Goal: Task Accomplishment & Management: Use online tool/utility

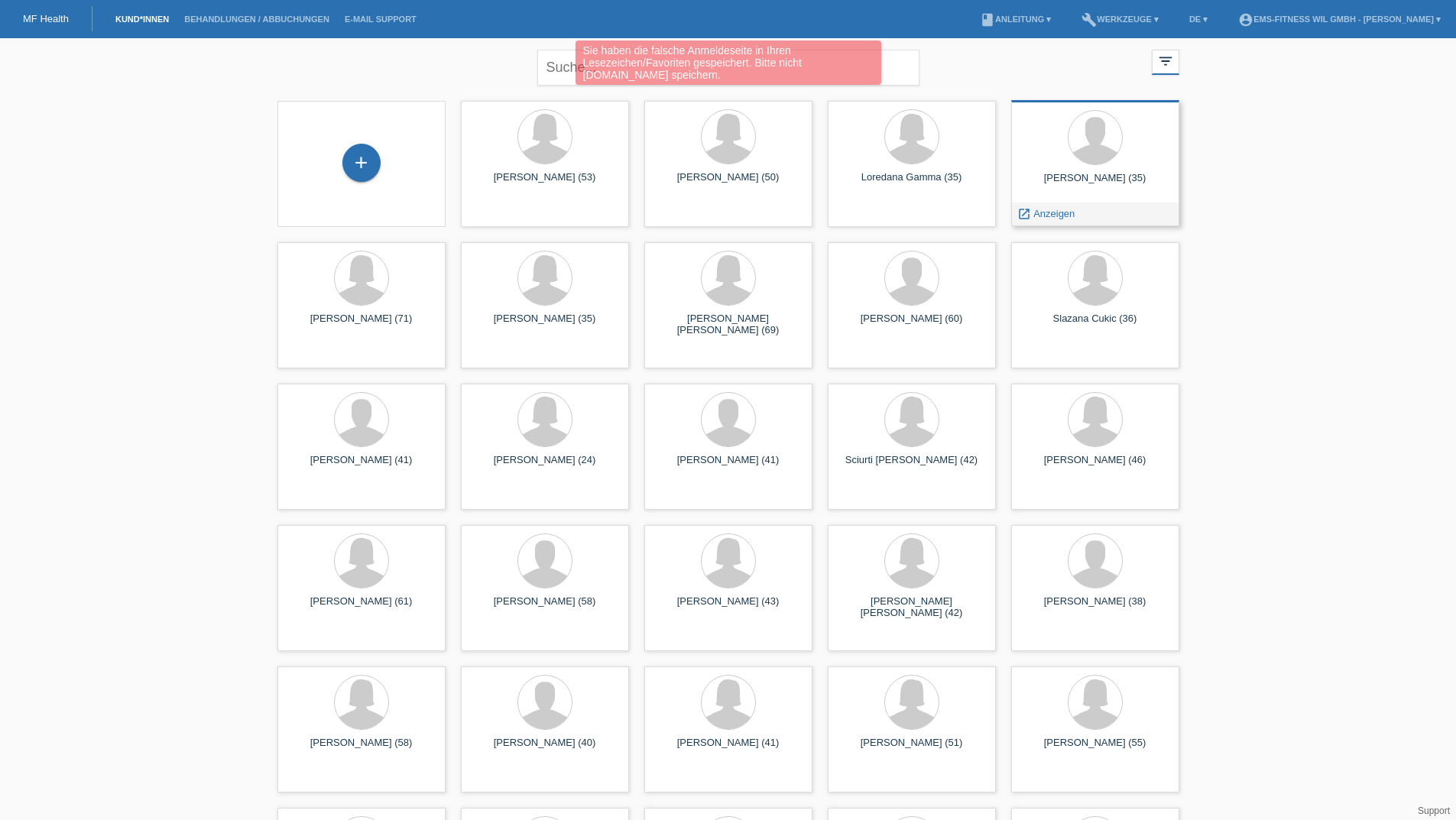
click at [1093, 179] on div "Luca Prudente (35)" at bounding box center [1094, 184] width 143 height 24
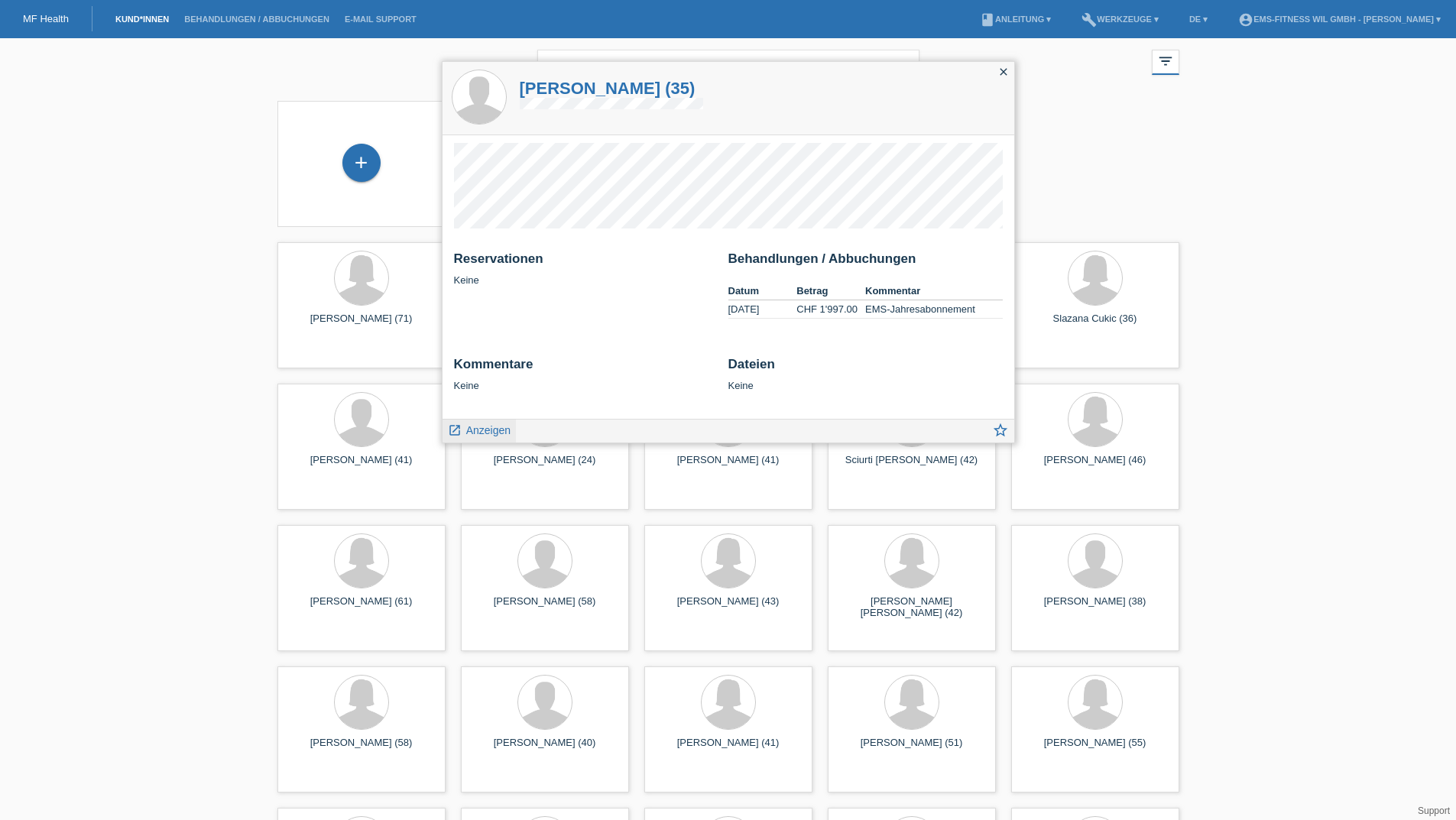
click at [477, 430] on span "Anzeigen" at bounding box center [488, 430] width 44 height 13
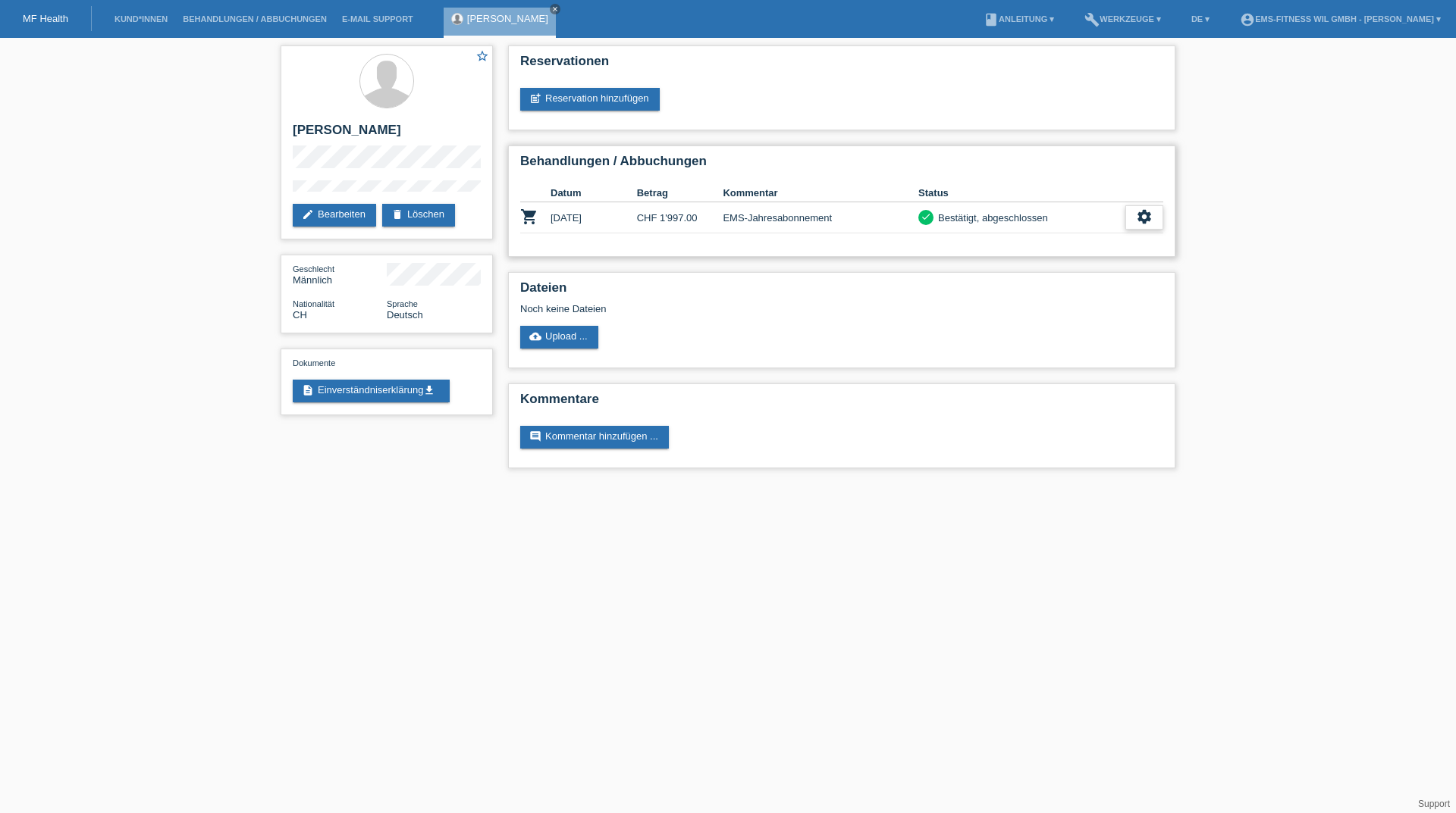
click at [1137, 224] on icon "settings" at bounding box center [1144, 216] width 17 height 17
click at [1017, 311] on span "Stornierung hinzufügen..." at bounding box center [1036, 309] width 115 height 18
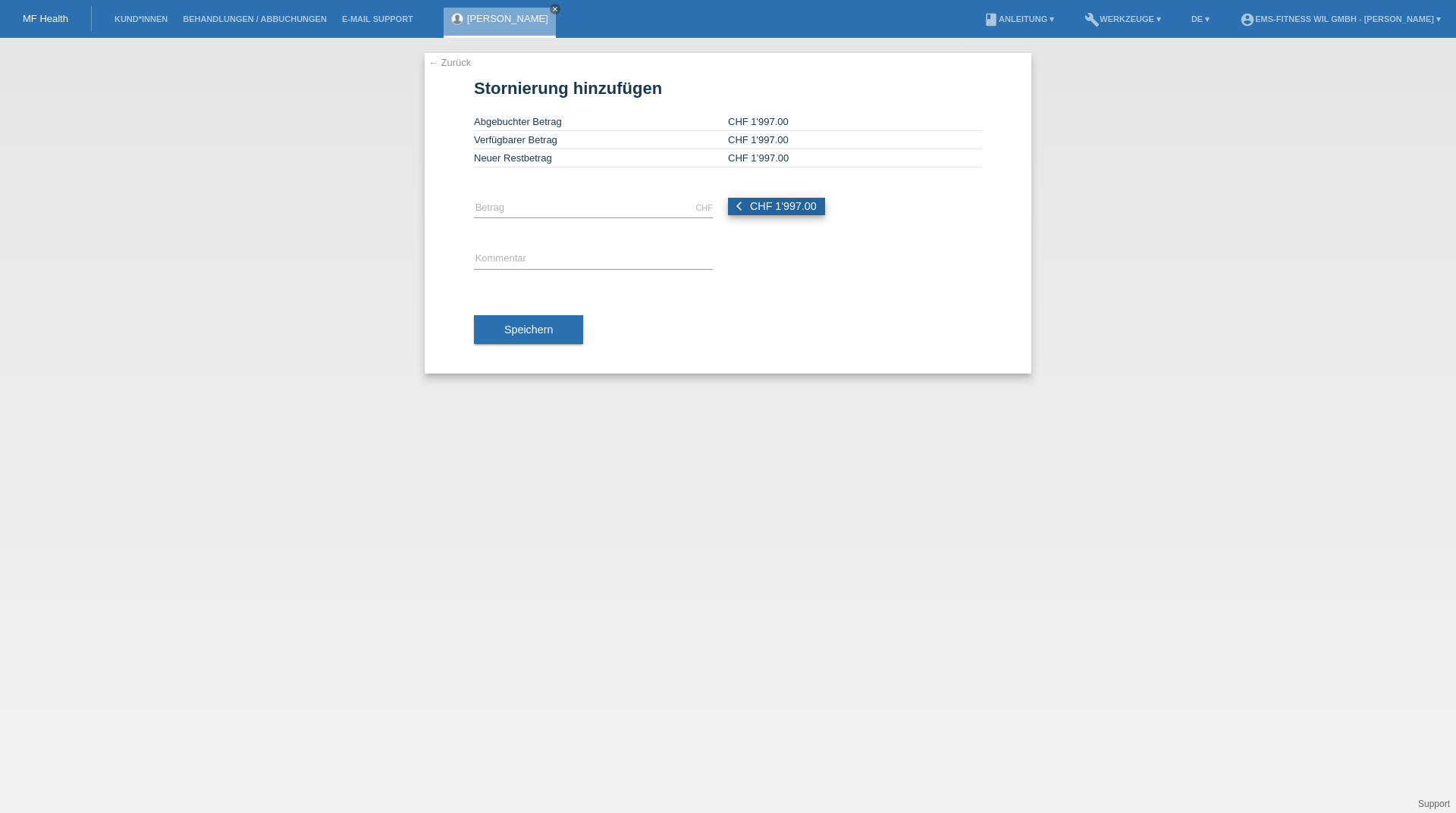
click at [818, 214] on button "arrow_back_ios CHF 1'997.00" at bounding box center [776, 206] width 97 height 17
type input "1997.00"
click at [649, 258] on input "text" at bounding box center [593, 259] width 239 height 19
type input "Ems-Jahres Abo"
click at [545, 332] on span "Speichern" at bounding box center [528, 330] width 48 height 13
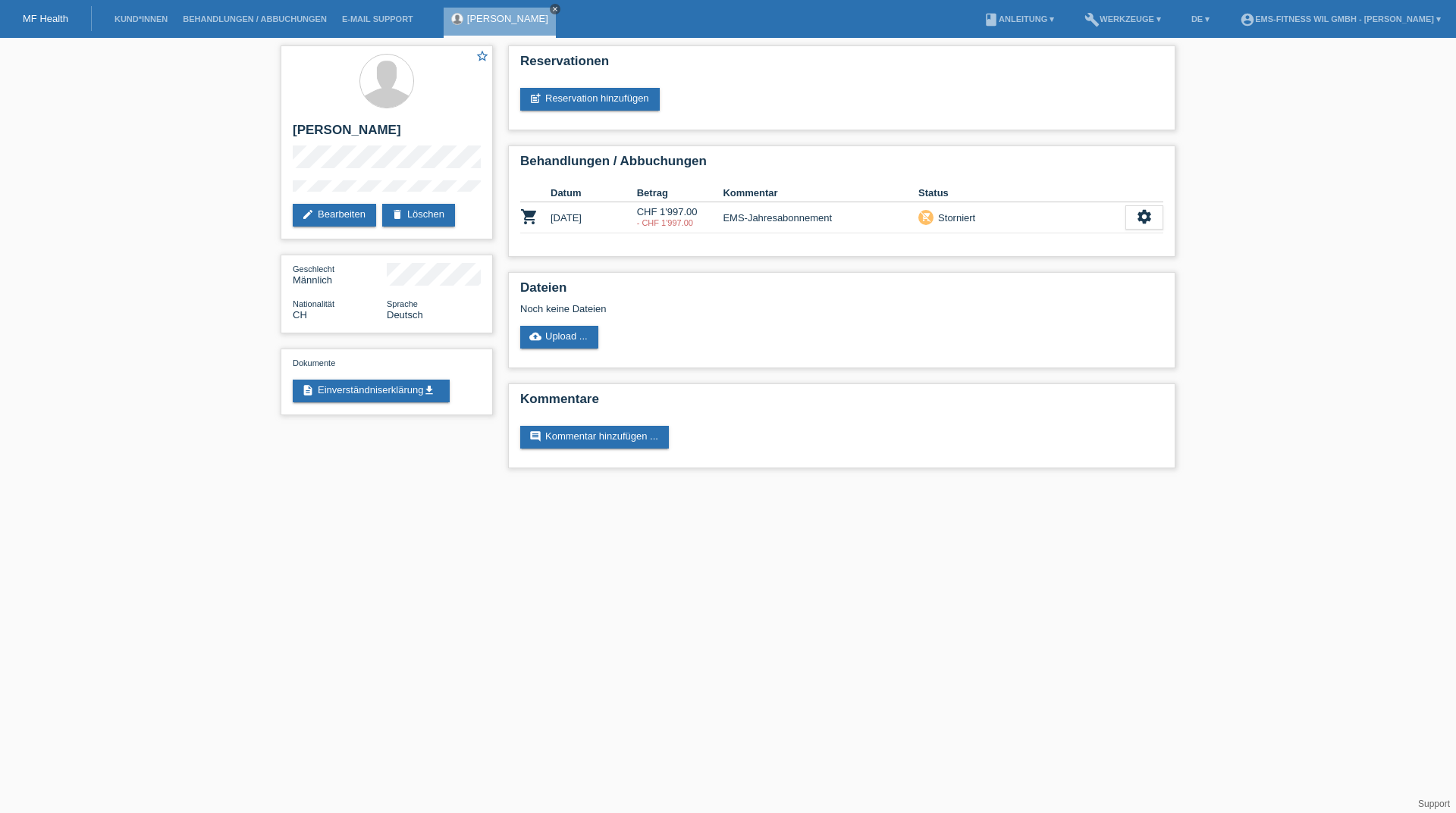
click at [551, 7] on icon "close" at bounding box center [555, 9] width 7 height 7
click at [147, 21] on link "Kund*innen" at bounding box center [140, 19] width 68 height 9
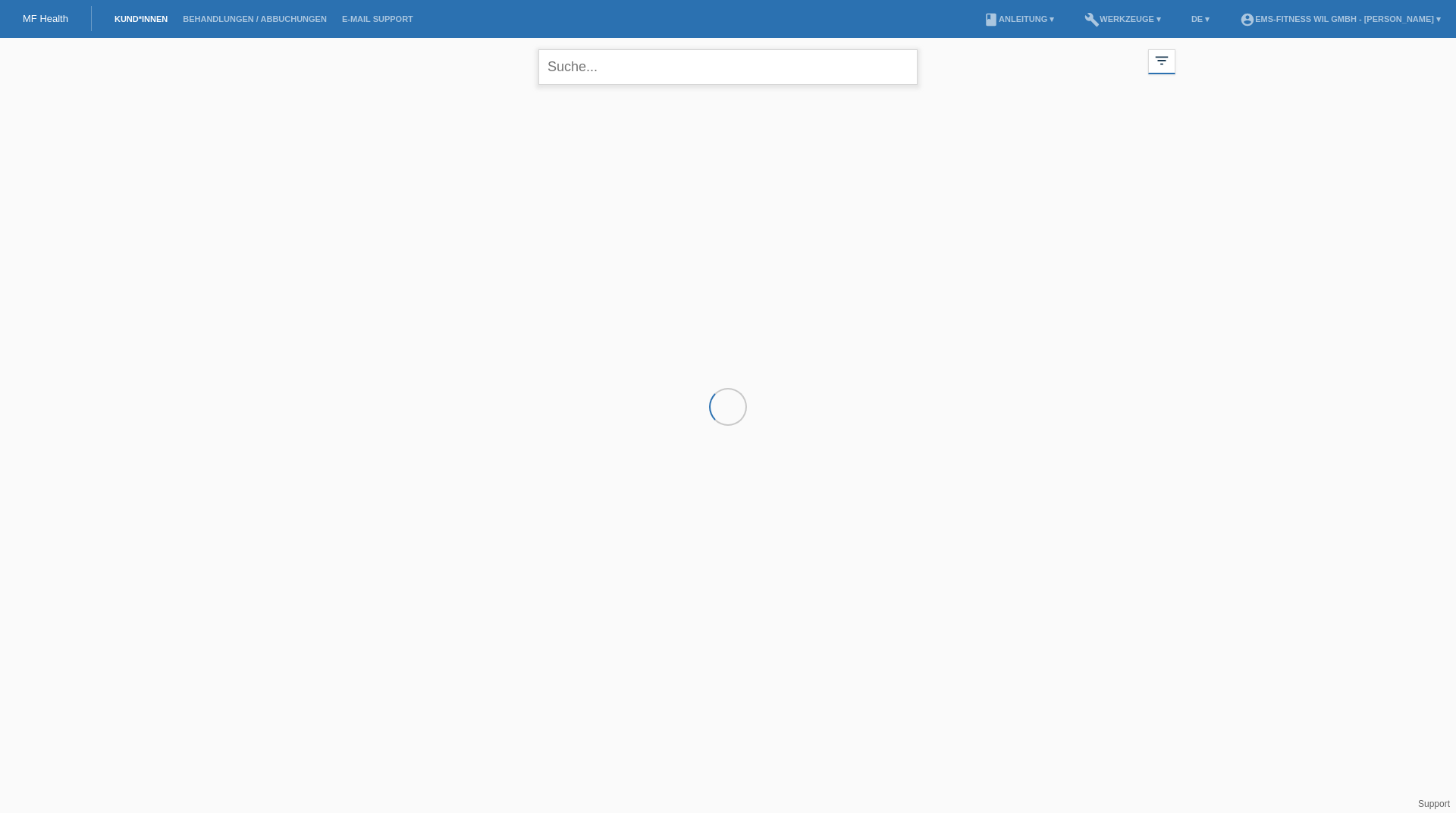
click at [611, 71] on input "text" at bounding box center [728, 67] width 379 height 36
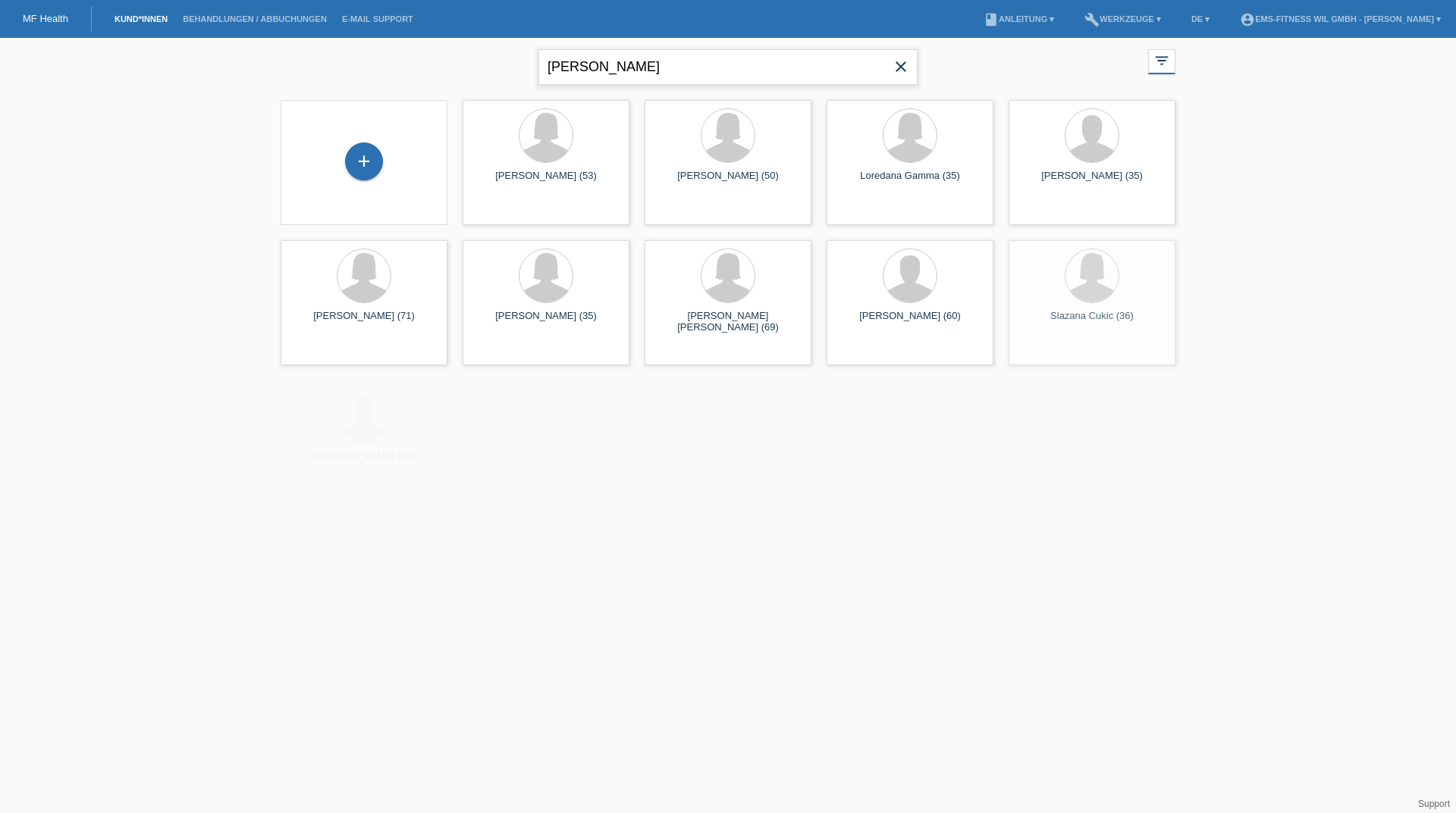
type input "[PERSON_NAME]"
drag, startPoint x: 611, startPoint y: 71, endPoint x: 529, endPoint y: 43, distance: 86.6
click at [529, 43] on div "andrea close filter_list view_module Alle Kund*innen anzeigen star Markierte Ku…" at bounding box center [728, 64] width 910 height 55
type input "käli"
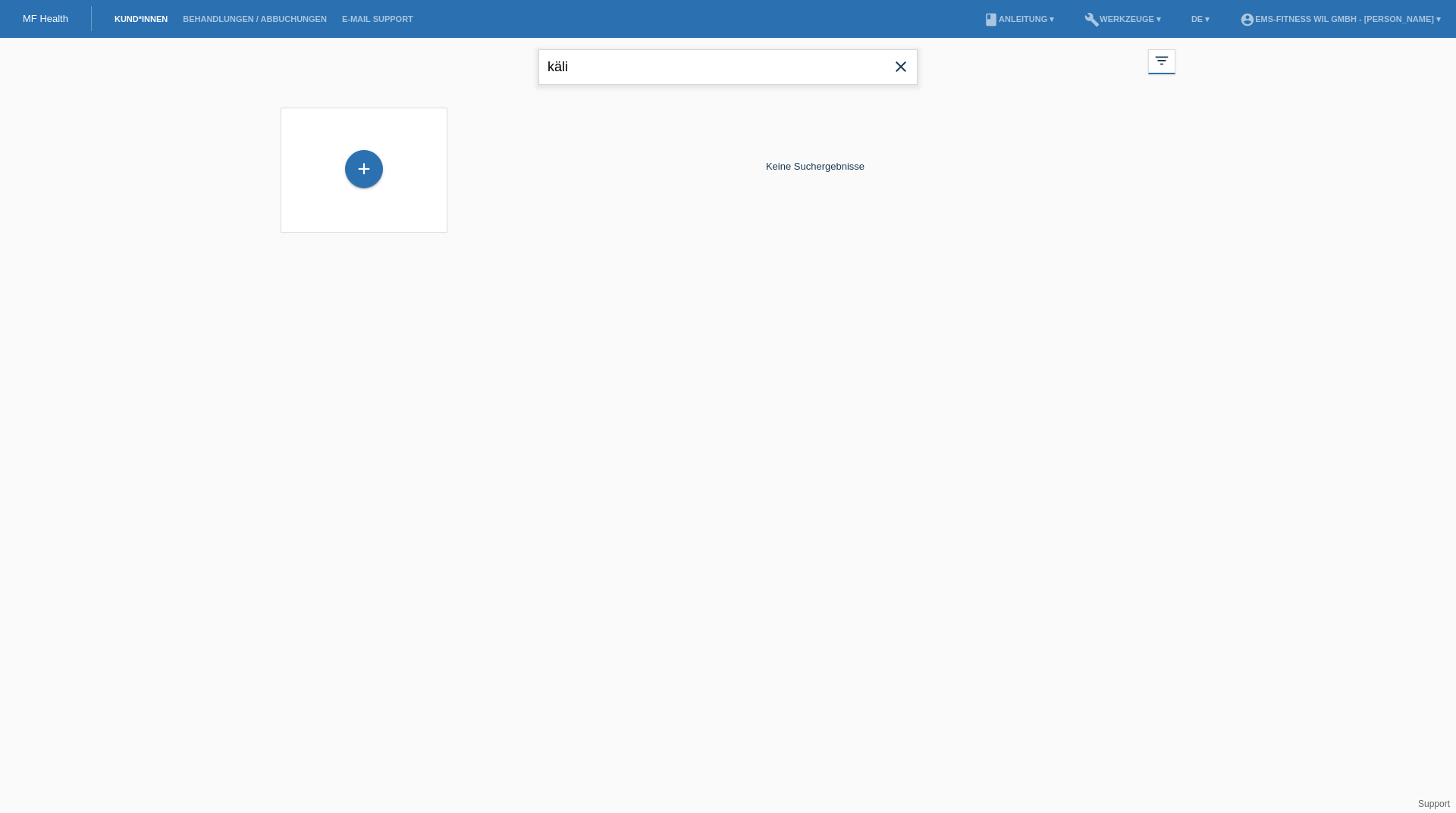
drag, startPoint x: 700, startPoint y: 77, endPoint x: 524, endPoint y: 55, distance: 177.4
click at [524, 55] on div "käli close filter_list view_module Alle Kund*innen anzeigen star Markierte Kund…" at bounding box center [728, 64] width 910 height 55
type input "barba"
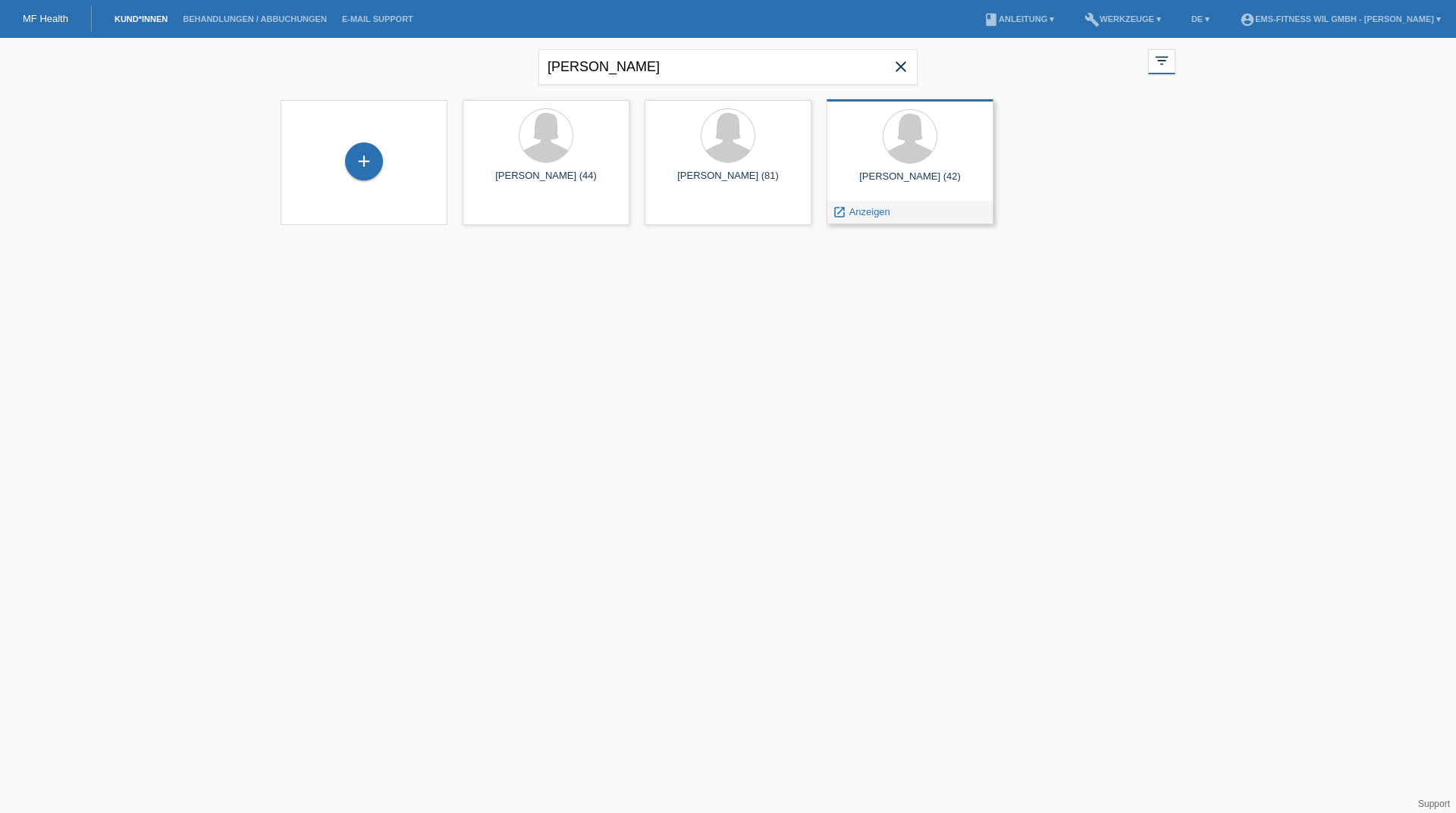
click at [892, 178] on div "Barbara Oncins (42)" at bounding box center [909, 182] width 142 height 24
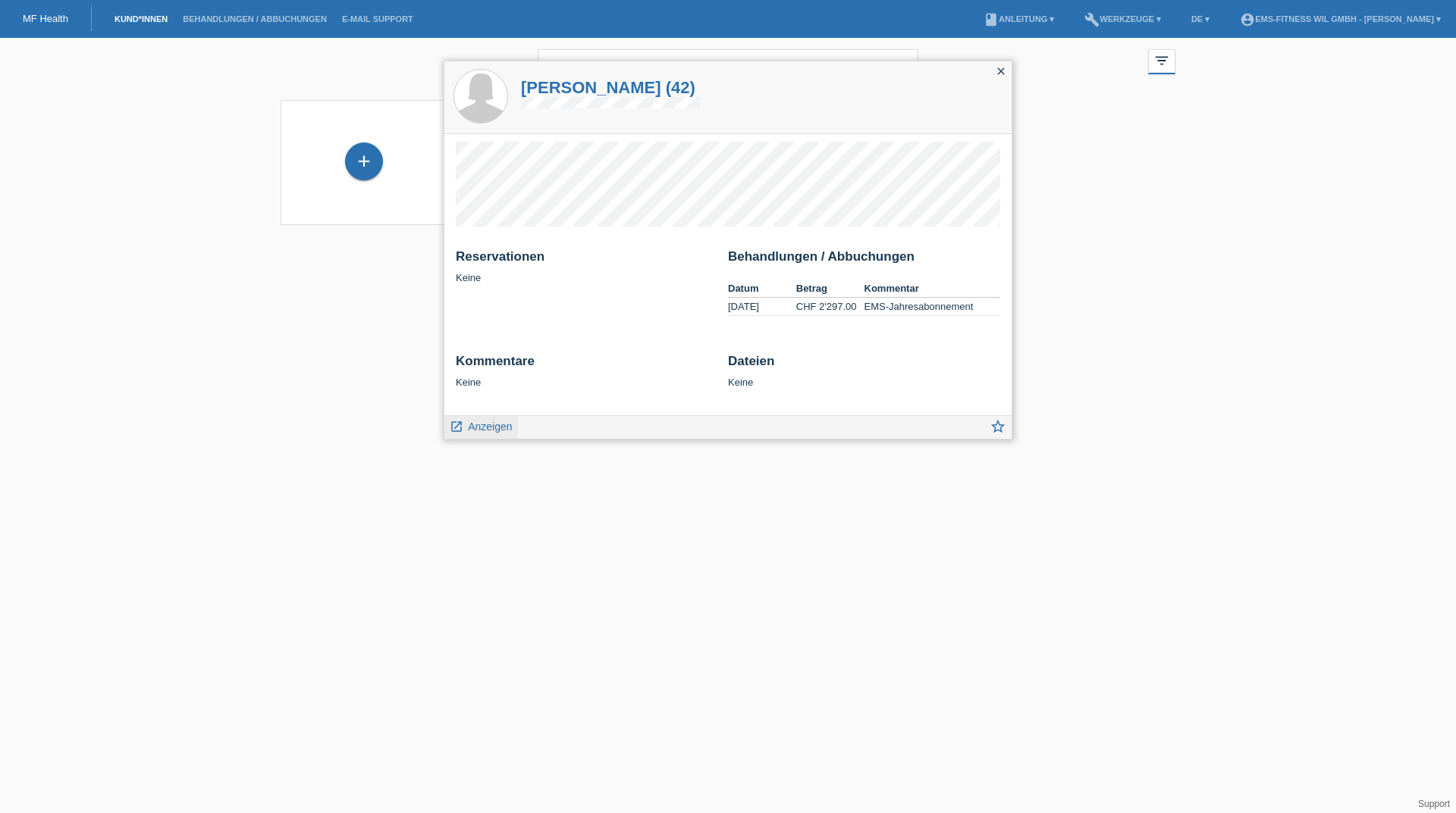
click at [486, 433] on span "Anzeigen" at bounding box center [490, 427] width 44 height 13
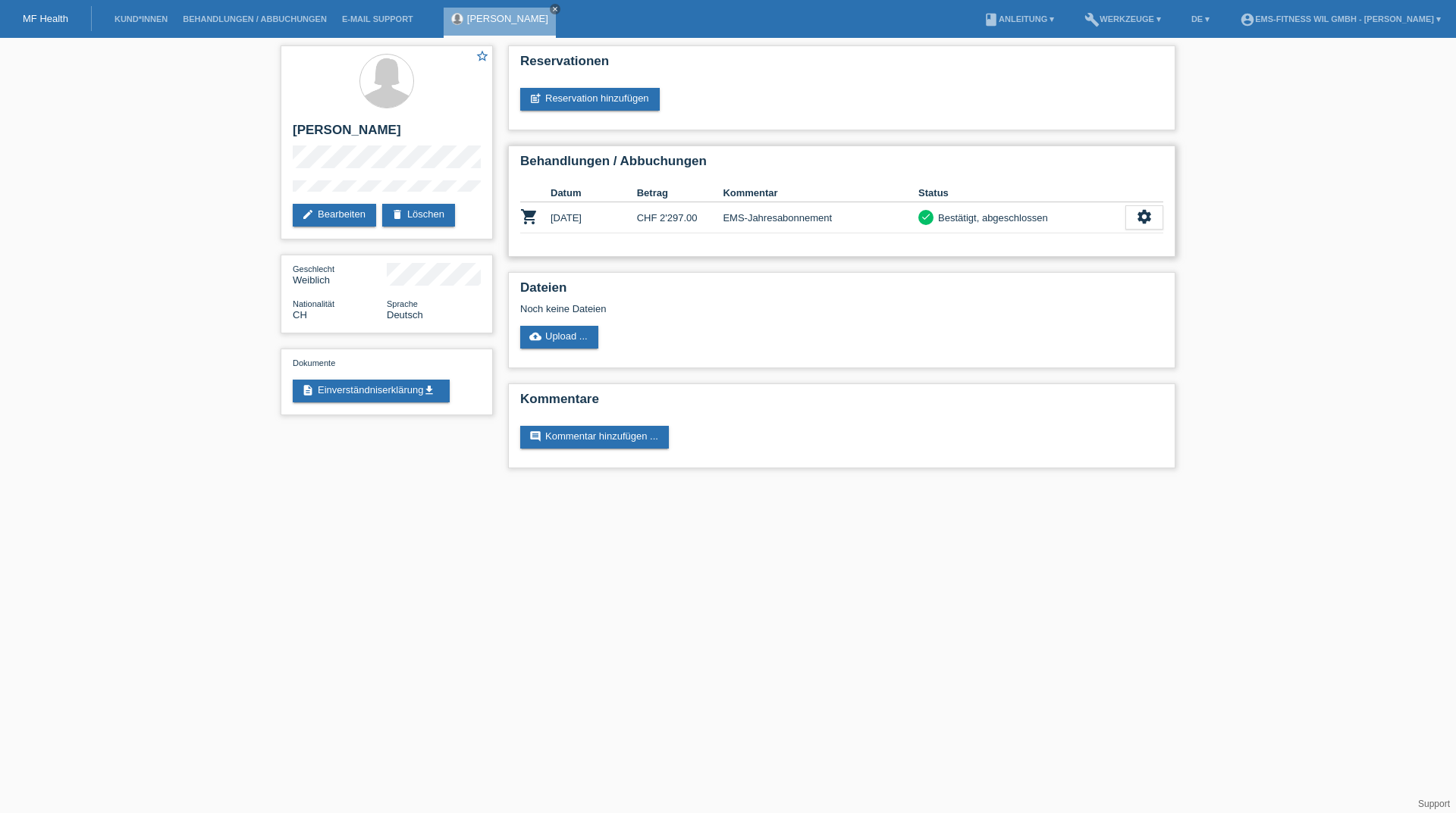
click at [1166, 209] on div "Behandlungen / Abbuchungen Datum Betrag Kommentar Status shopping_cart [DATE] C…" at bounding box center [842, 201] width 668 height 112
click at [1158, 216] on div "settings" at bounding box center [1144, 217] width 38 height 24
click at [1036, 309] on span "Stornierung hinzufügen..." at bounding box center [1036, 309] width 115 height 18
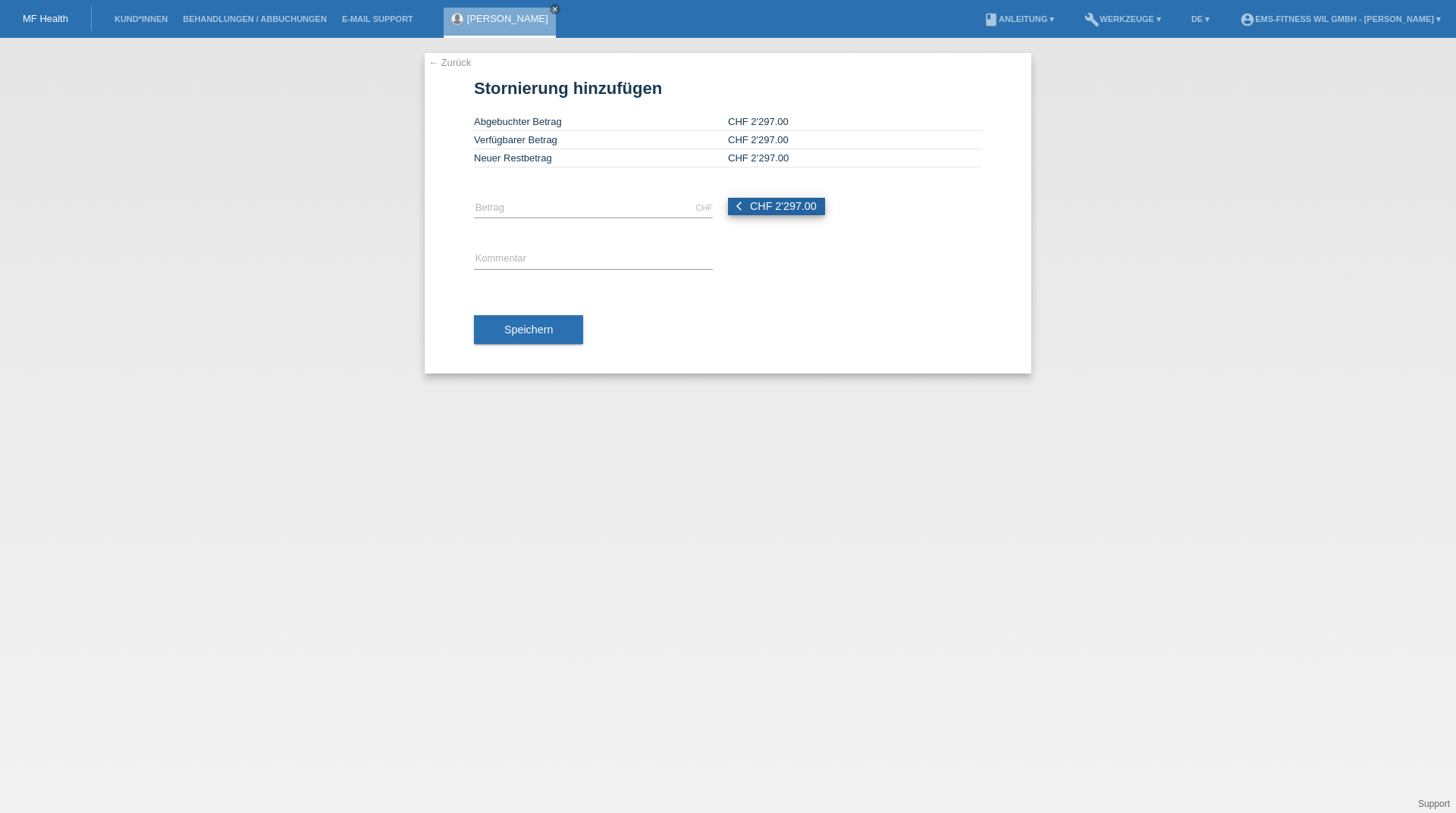
click at [815, 207] on span "CHF 2'297.00" at bounding box center [783, 207] width 67 height 13
type input "2297.00"
click at [523, 278] on div "error Kommentar" at bounding box center [593, 260] width 239 height 52
click at [530, 261] on input "text" at bounding box center [593, 259] width 239 height 19
type input "Ems-Jahres Abo"
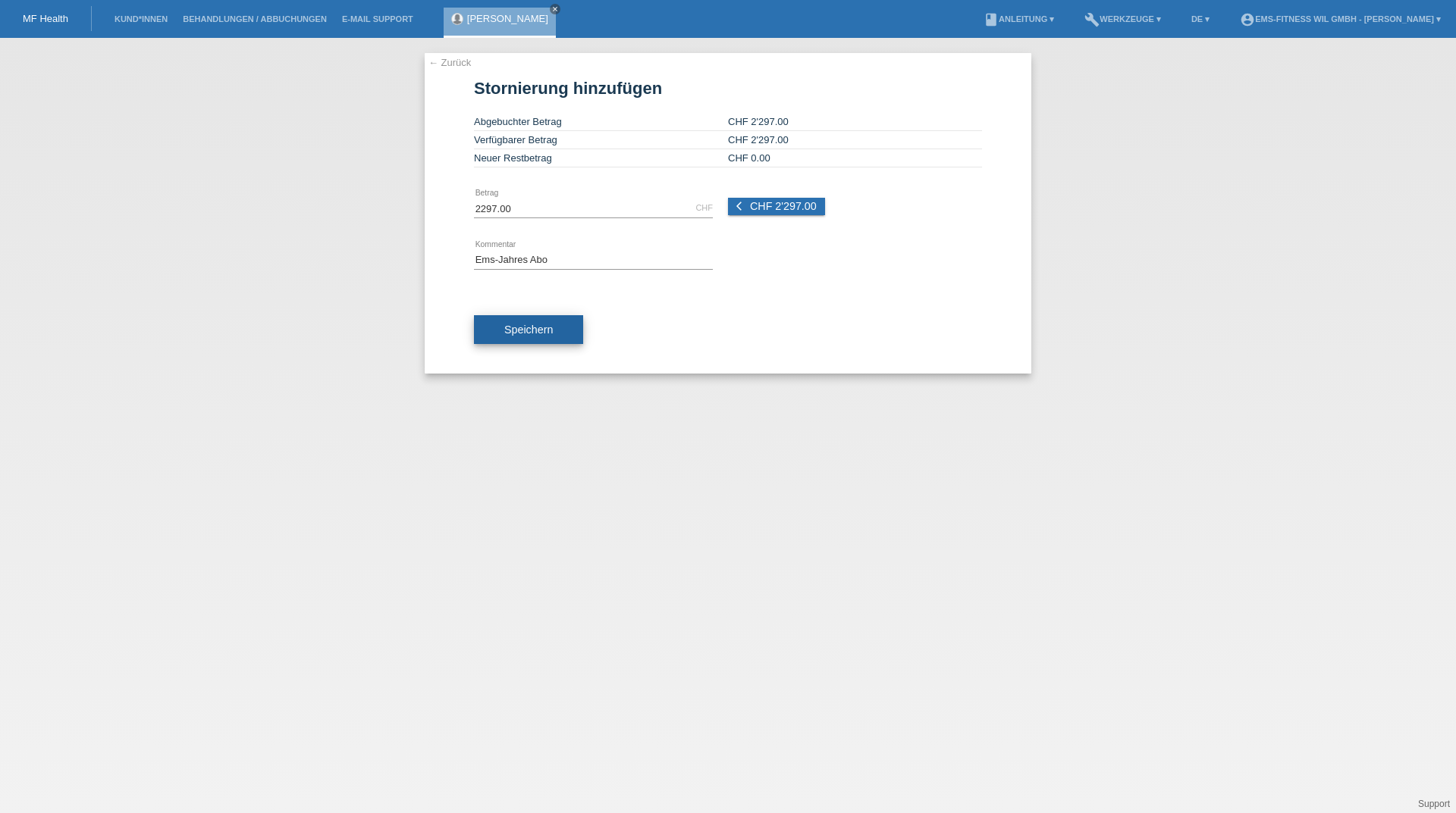
click at [541, 323] on button "Speichern" at bounding box center [529, 329] width 109 height 29
